Goal: Task Accomplishment & Management: Use online tool/utility

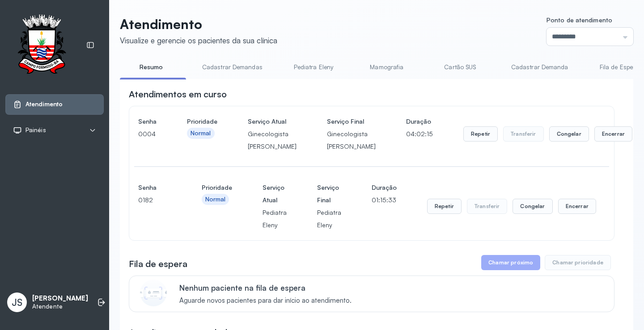
scroll to position [134, 0]
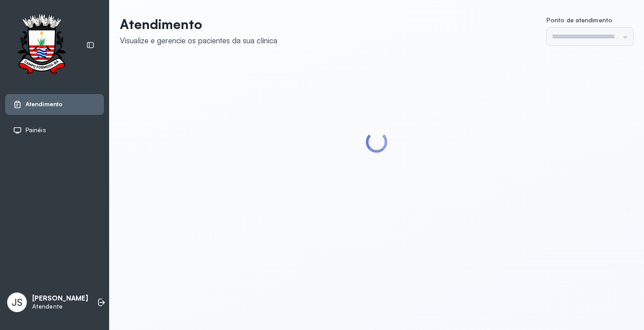
type input "*********"
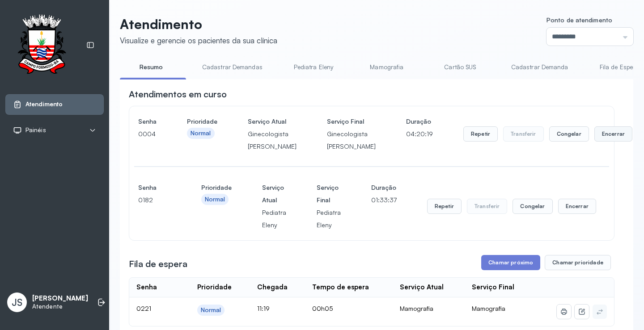
click at [594, 142] on button "Encerrar" at bounding box center [613, 134] width 38 height 15
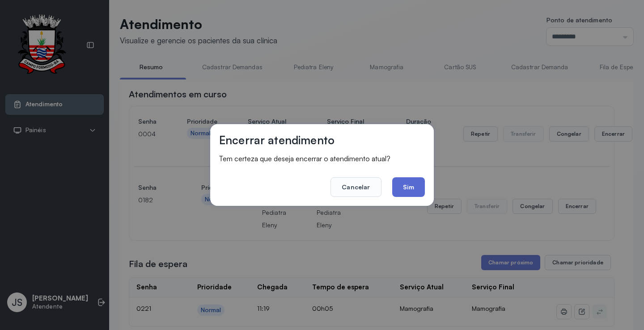
click at [414, 188] on button "Sim" at bounding box center [408, 188] width 33 height 20
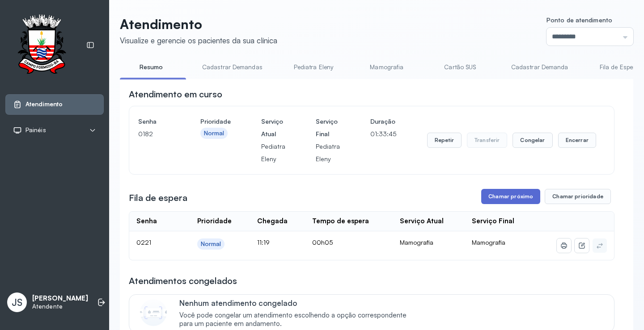
click at [500, 199] on button "Chamar próximo" at bounding box center [510, 196] width 59 height 15
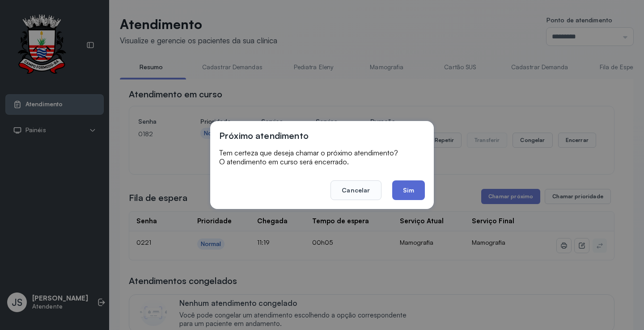
click at [411, 192] on button "Sim" at bounding box center [408, 191] width 33 height 20
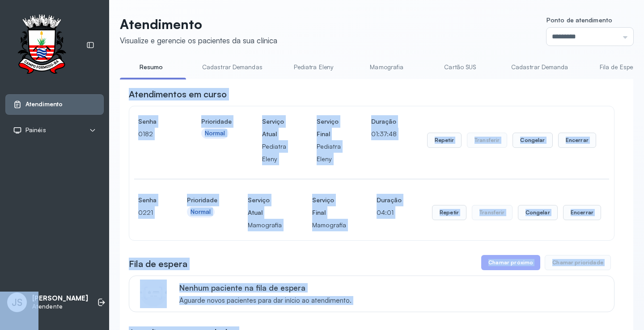
click at [504, 99] on div "Atendimentos em curso" at bounding box center [372, 94] width 486 height 13
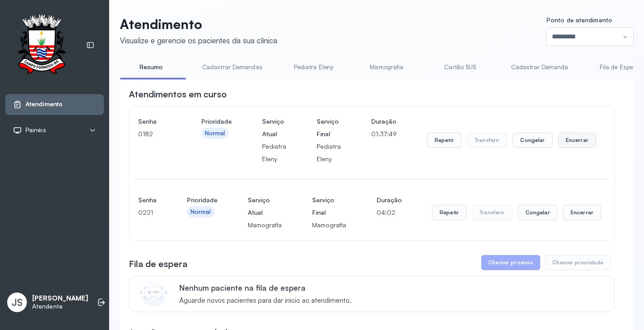
click at [578, 141] on button "Encerrar" at bounding box center [577, 140] width 38 height 15
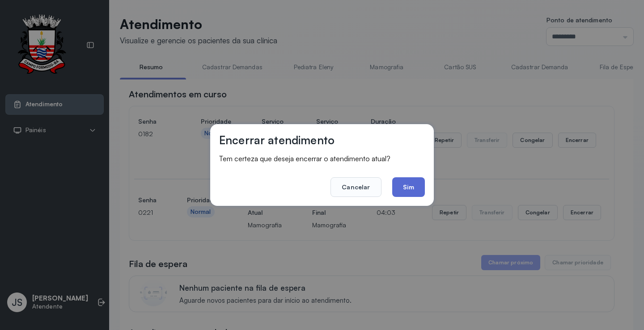
click at [410, 190] on button "Sim" at bounding box center [408, 188] width 33 height 20
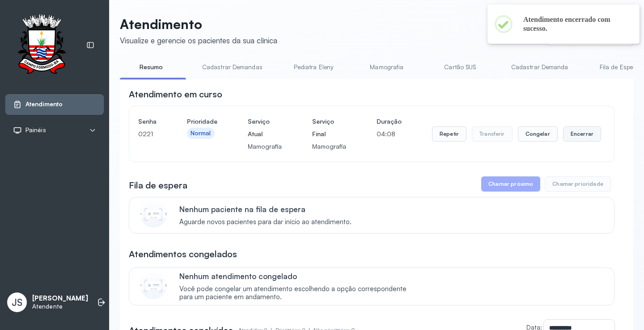
click at [572, 136] on button "Encerrar" at bounding box center [582, 134] width 38 height 15
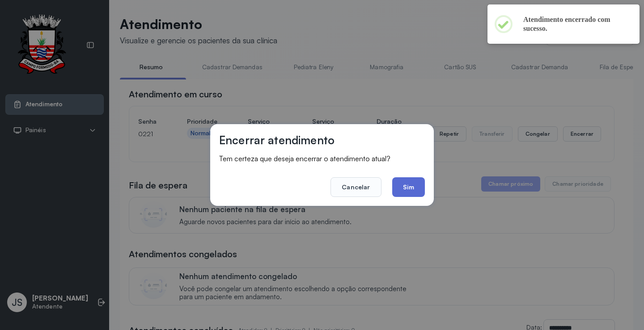
click at [421, 185] on button "Sim" at bounding box center [408, 188] width 33 height 20
